Goal: Information Seeking & Learning: Learn about a topic

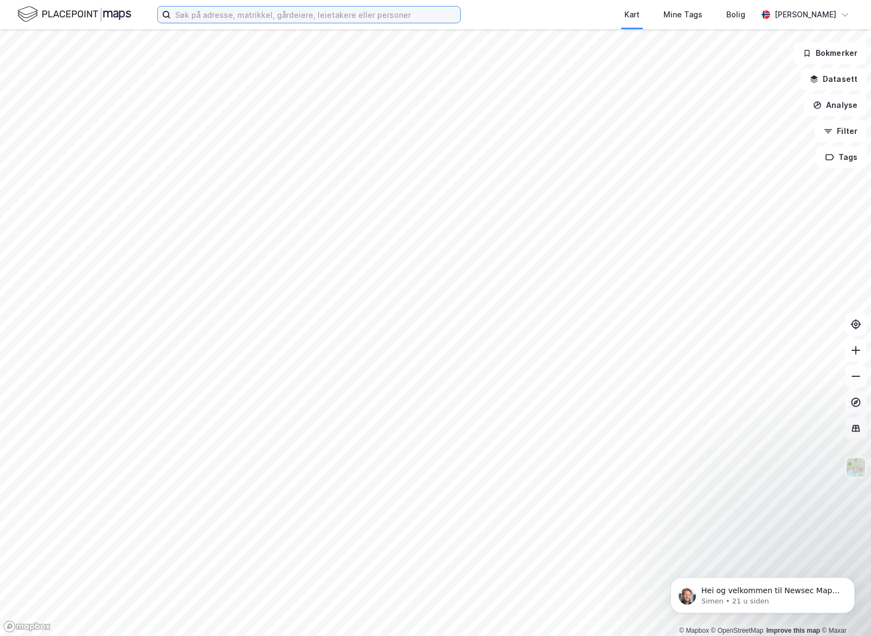
click at [186, 11] on input at bounding box center [316, 15] width 290 height 16
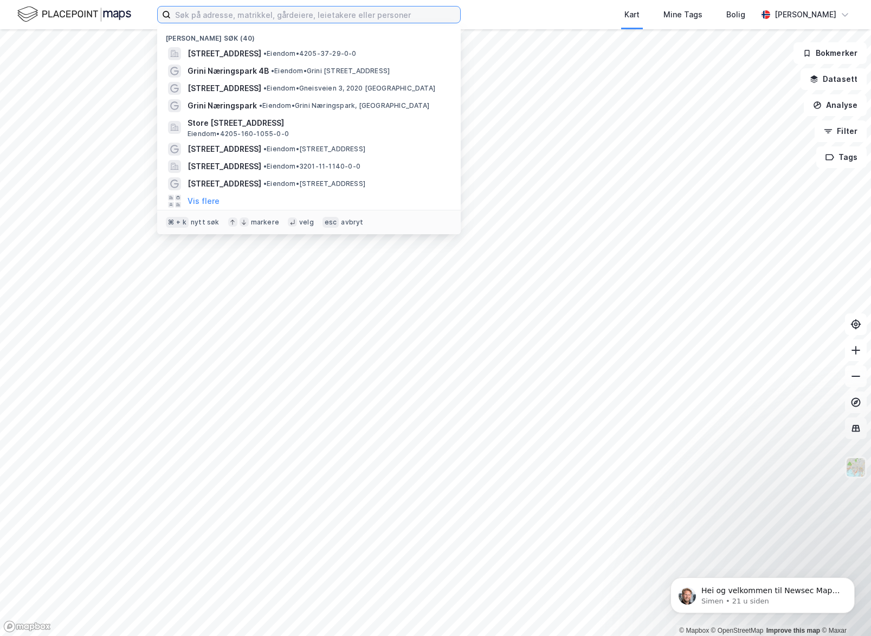
paste input "[STREET_ADDRESS]"
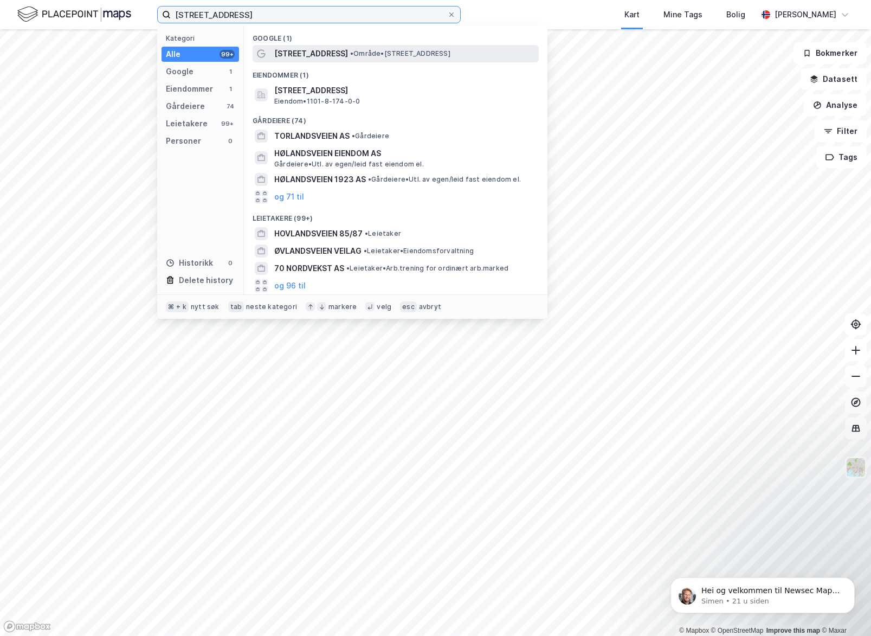
type input "[STREET_ADDRESS]"
click at [292, 56] on span "[STREET_ADDRESS]" at bounding box center [311, 53] width 74 height 13
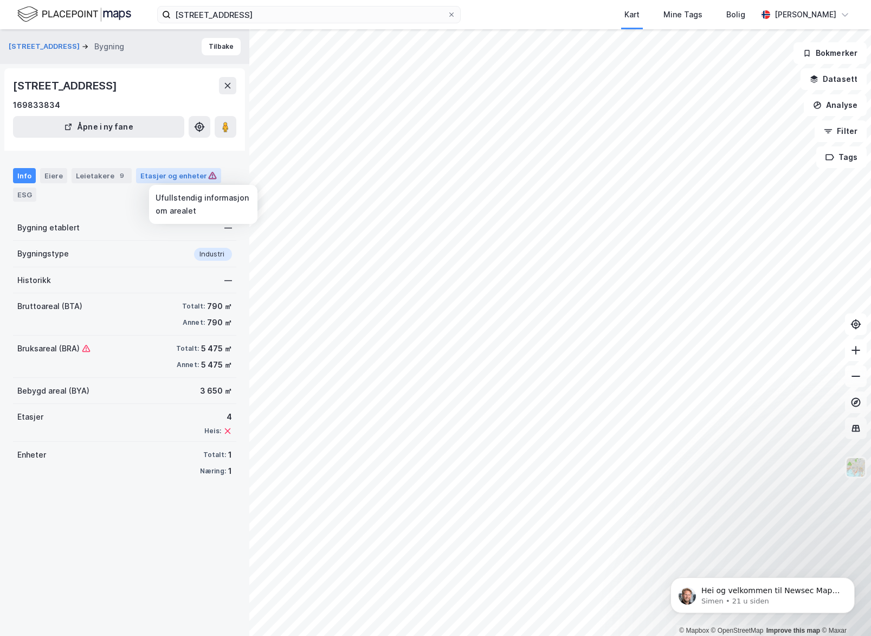
click at [208, 173] on icon at bounding box center [212, 175] width 9 height 9
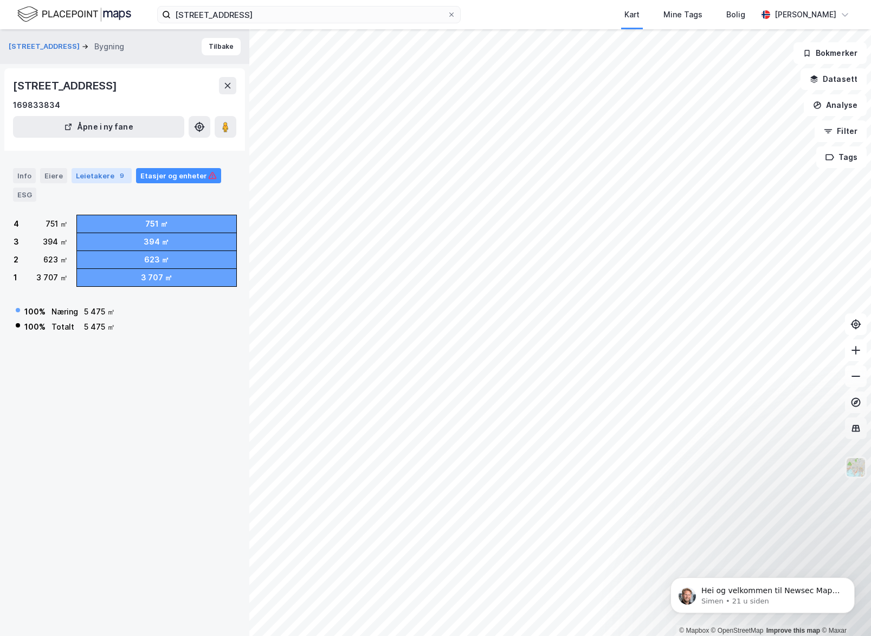
click at [97, 172] on div "Leietakere 9" at bounding box center [102, 175] width 60 height 15
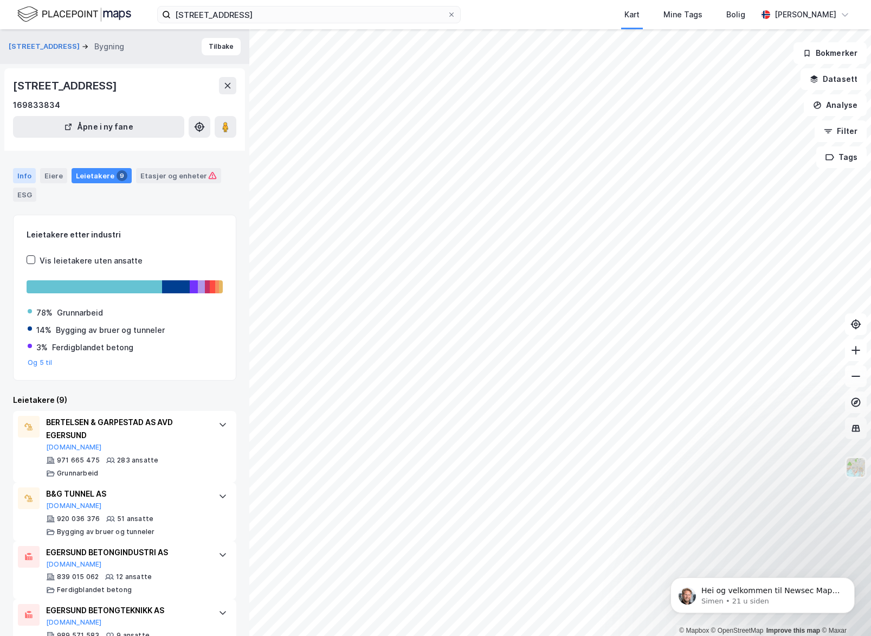
click at [27, 176] on div "Info" at bounding box center [24, 175] width 23 height 15
